Goal: Transaction & Acquisition: Purchase product/service

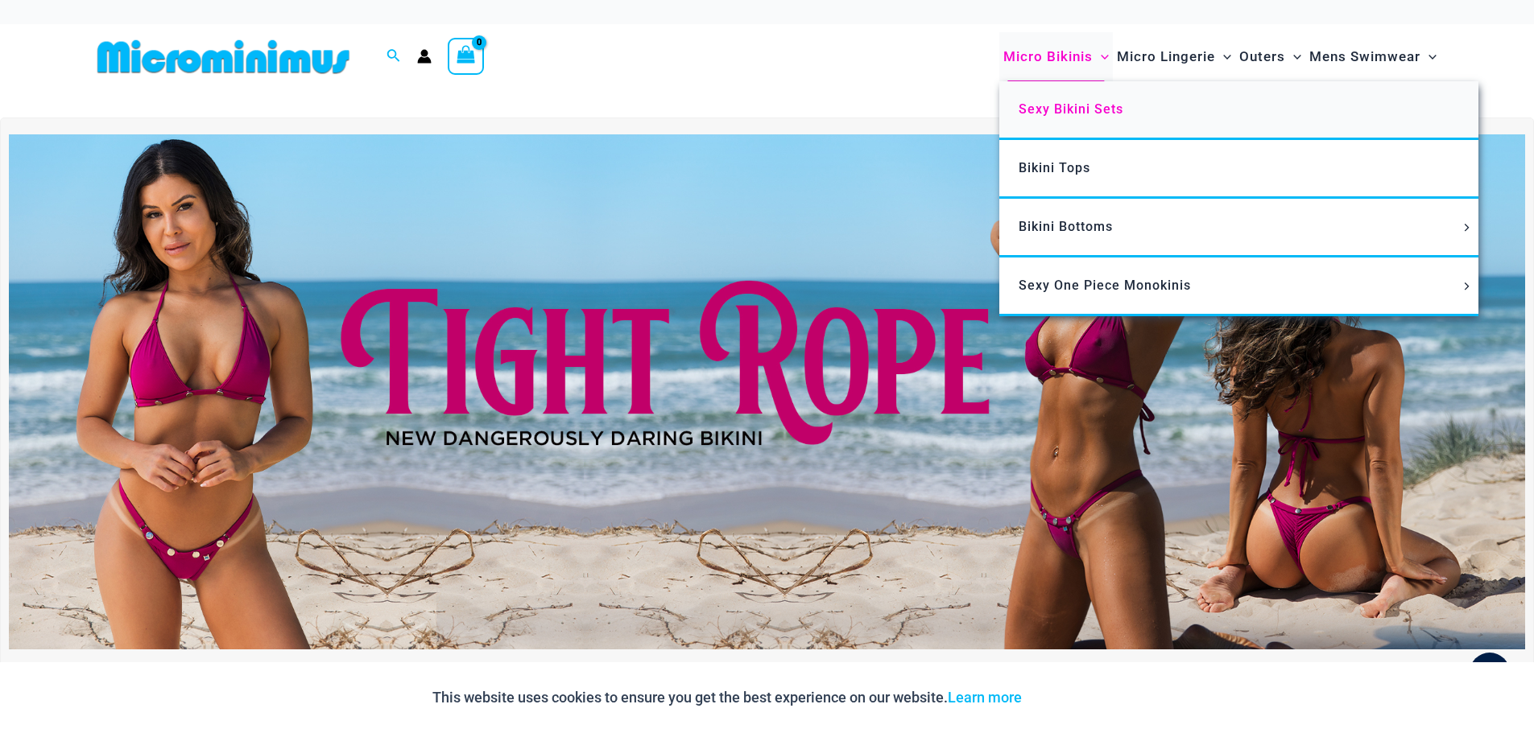
click at [1061, 109] on span "Sexy Bikini Sets" at bounding box center [1070, 108] width 105 height 15
